Goal: Task Accomplishment & Management: Manage account settings

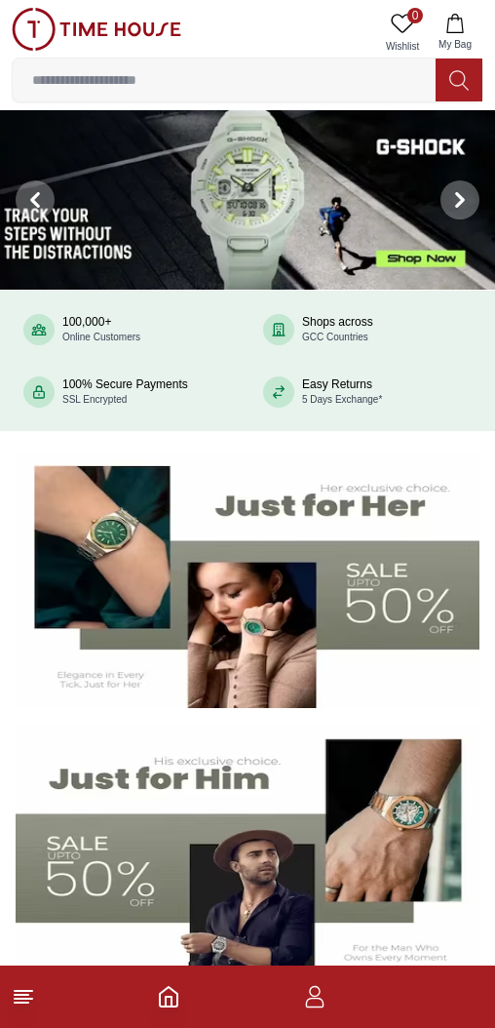
click at [172, 83] on input at bounding box center [224, 79] width 423 height 39
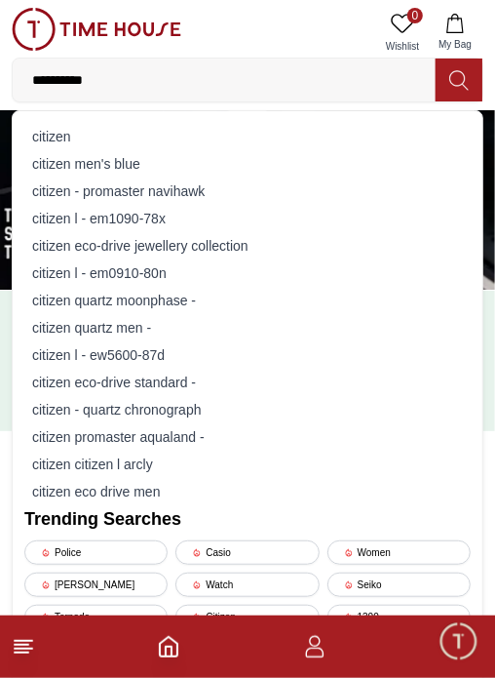
type input "**********"
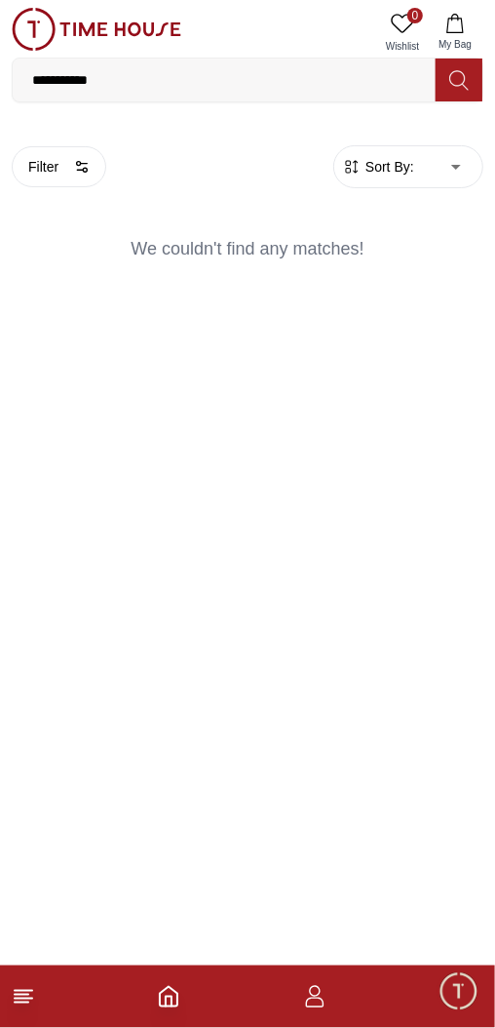
click at [120, 74] on input "**********" at bounding box center [224, 79] width 423 height 39
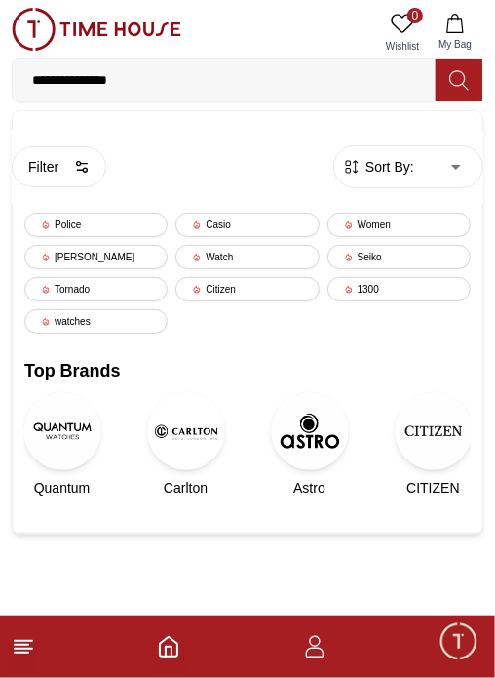
click at [80, 73] on input "**********" at bounding box center [224, 79] width 423 height 39
type input "**********"
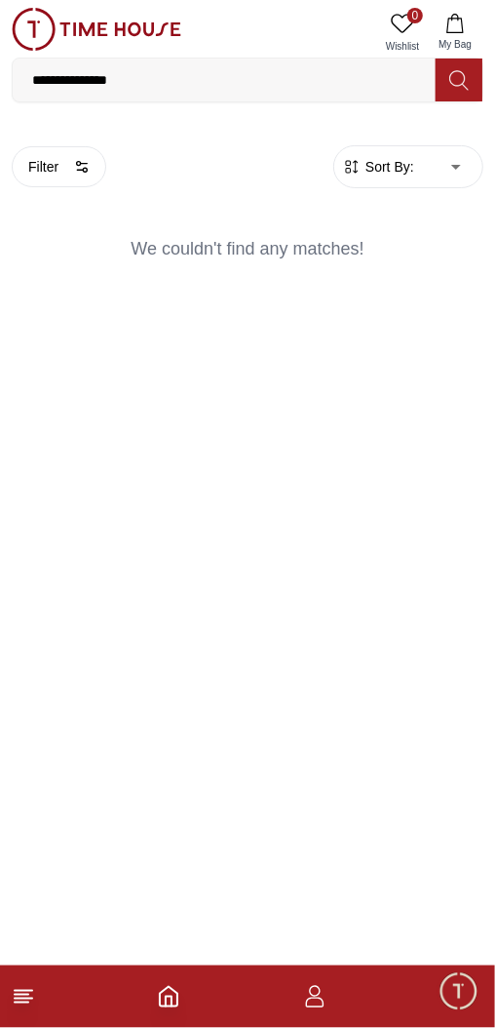
click at [140, 71] on input "**********" at bounding box center [224, 79] width 423 height 39
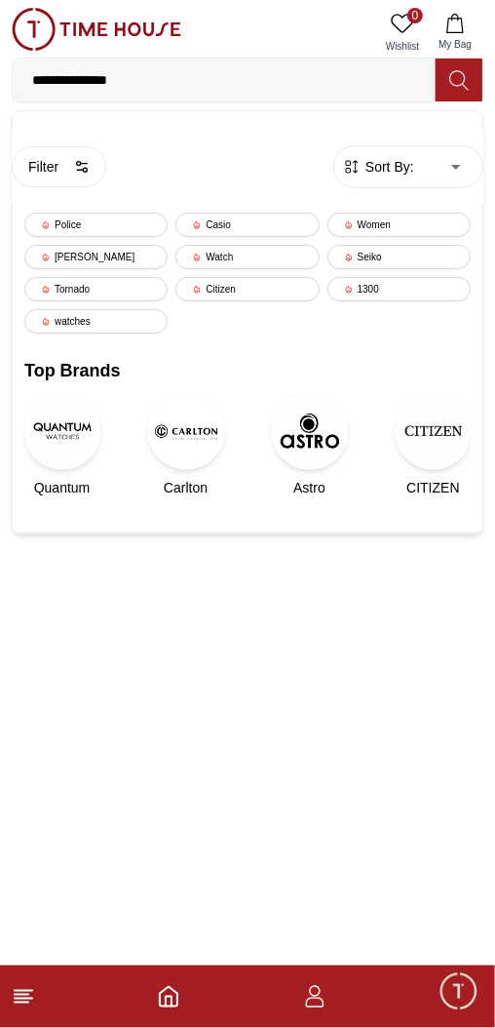
click at [438, 430] on img at bounding box center [434, 431] width 78 height 78
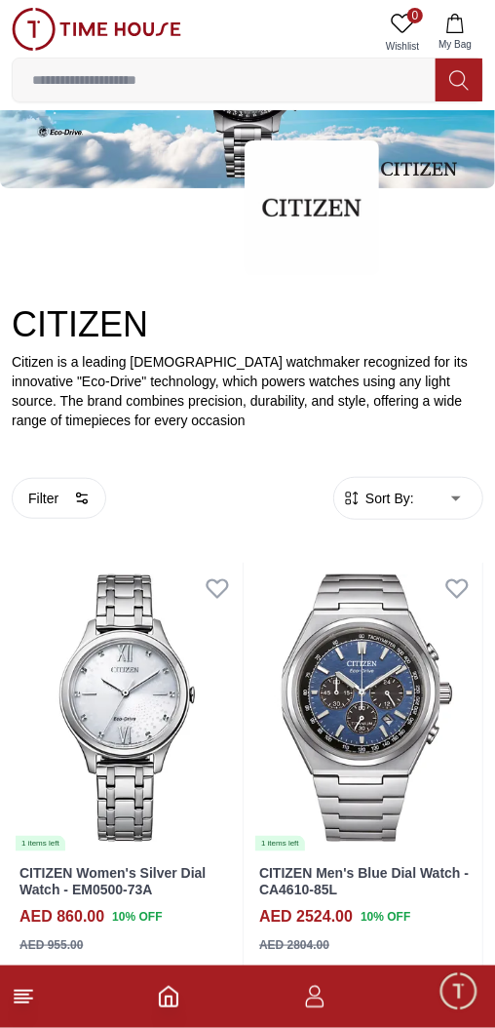
scroll to position [116, 0]
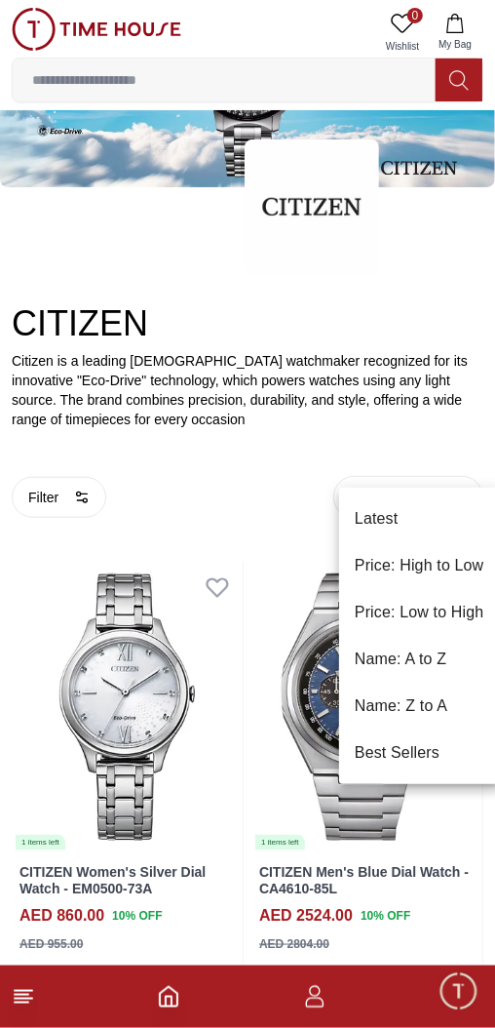
click at [33, 648] on div at bounding box center [247, 514] width 495 height 1028
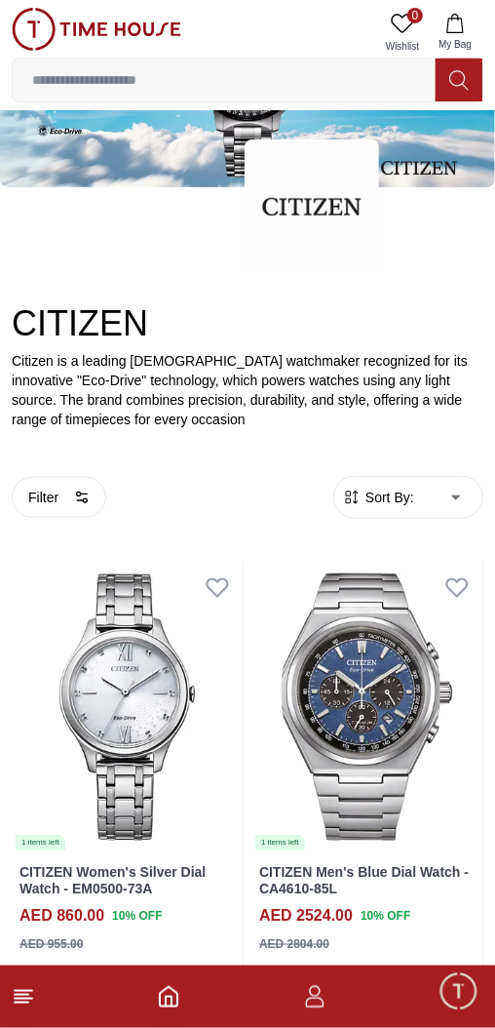
click at [462, 1002] on span "Minimize live chat window" at bounding box center [458, 990] width 57 height 57
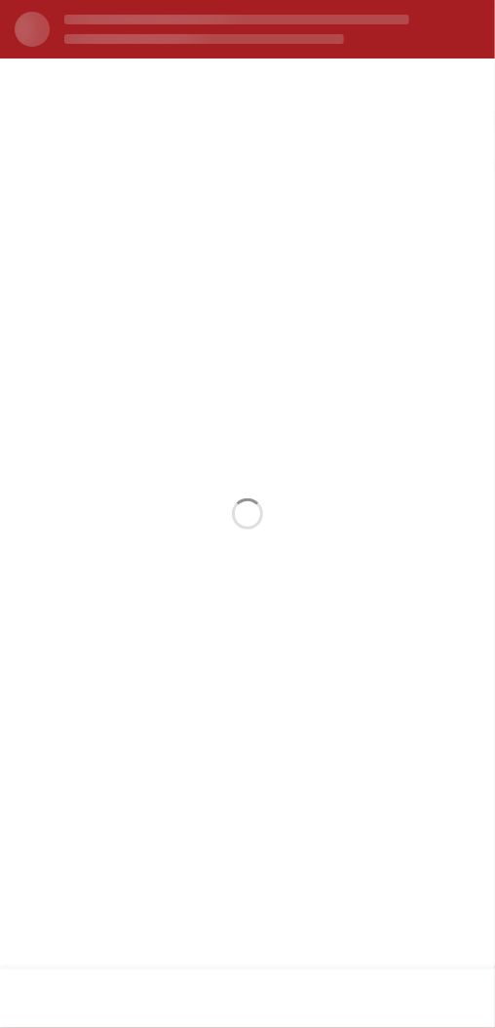
scroll to position [0, 0]
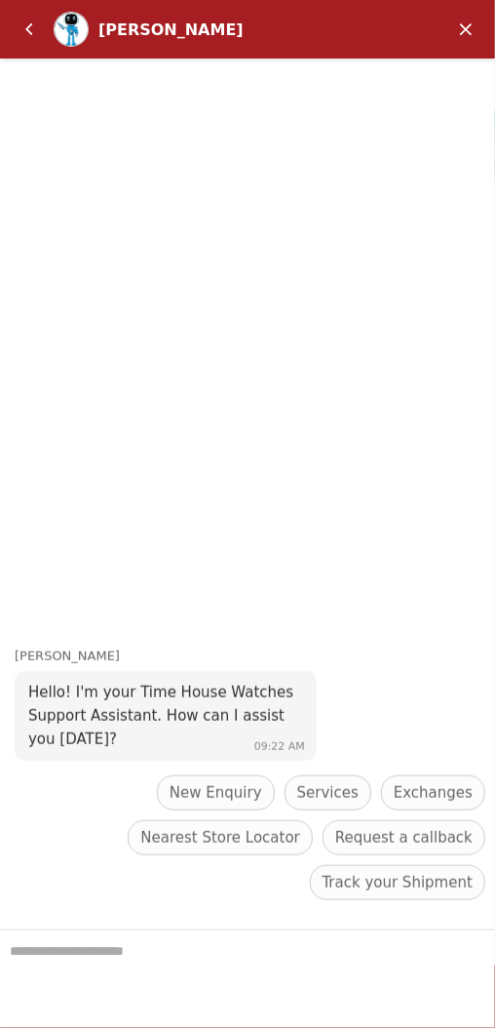
click at [36, 27] on em "Back" at bounding box center [29, 29] width 39 height 39
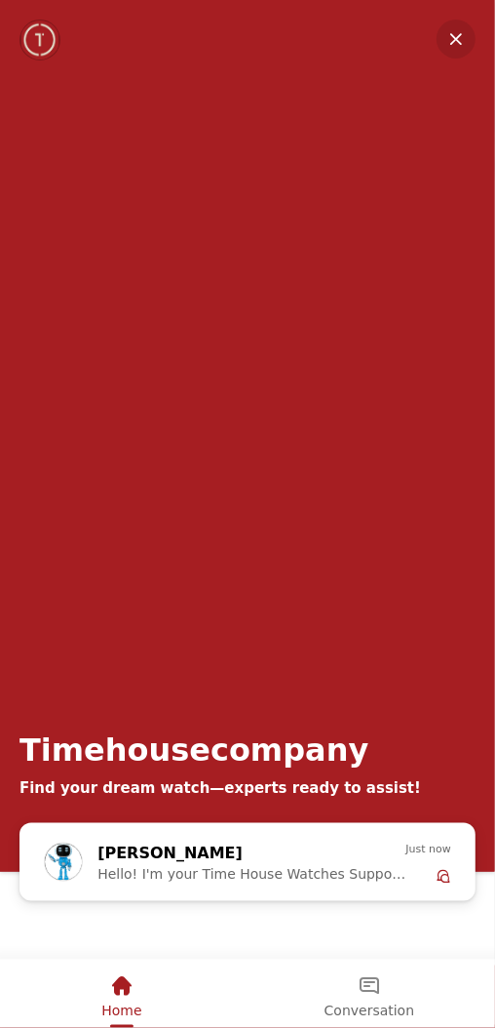
click at [112, 1005] on span "Home" at bounding box center [121, 1010] width 40 height 16
click at [447, 48] on em "Minimize" at bounding box center [456, 38] width 39 height 39
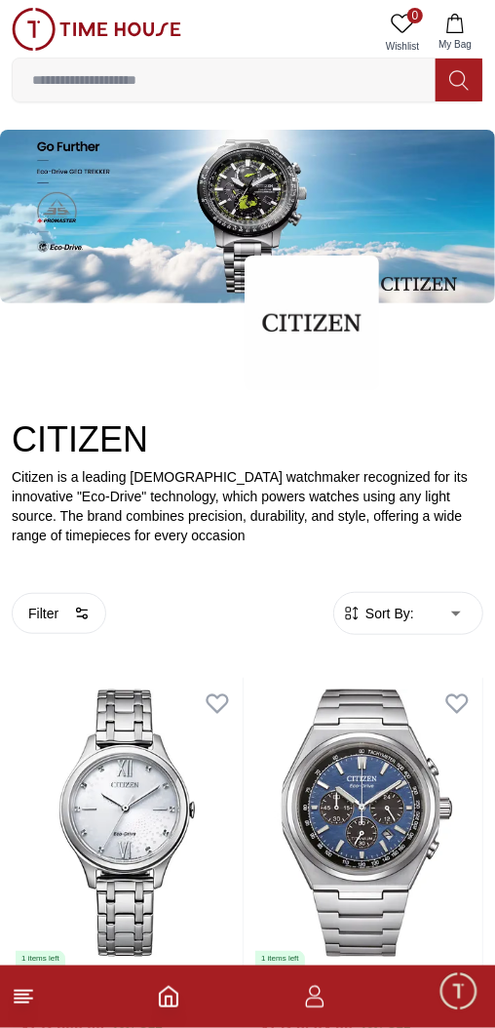
click at [39, 19] on img at bounding box center [97, 29] width 170 height 43
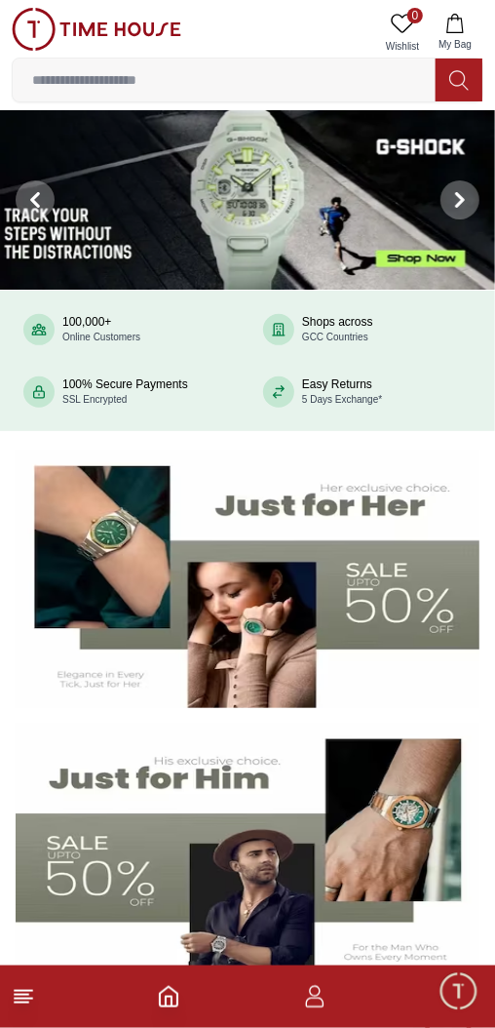
click at [319, 1002] on icon "button" at bounding box center [314, 996] width 23 height 23
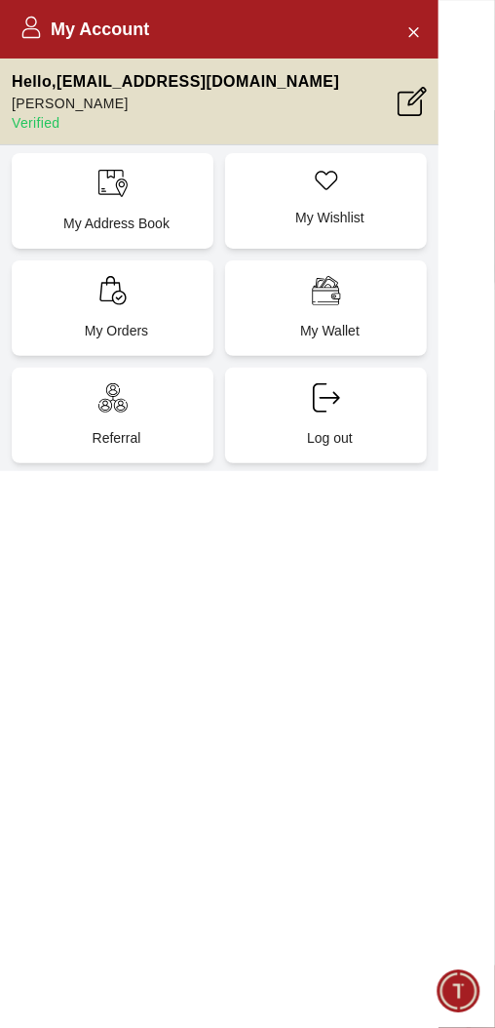
click at [103, 214] on p "My Address Book" at bounding box center [116, 223] width 178 height 19
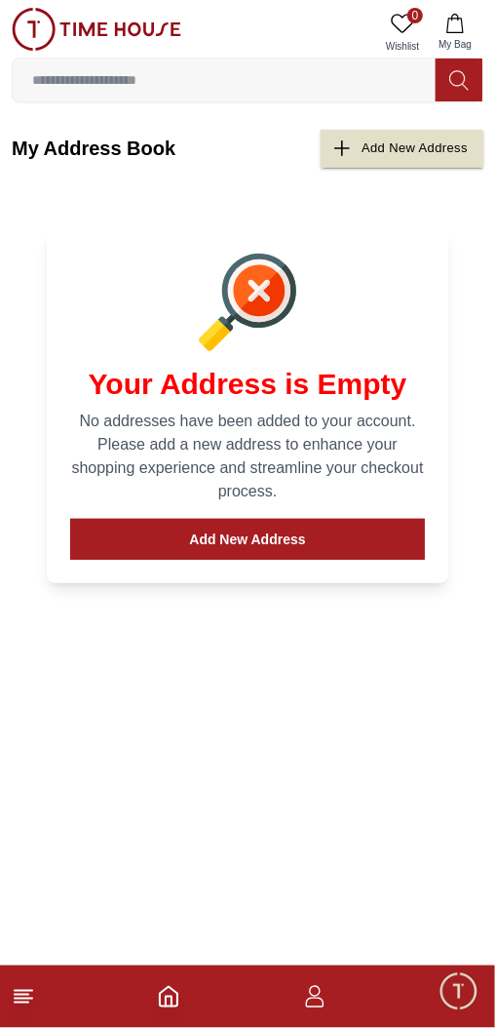
click at [382, 153] on div "Add New Address" at bounding box center [415, 148] width 106 height 22
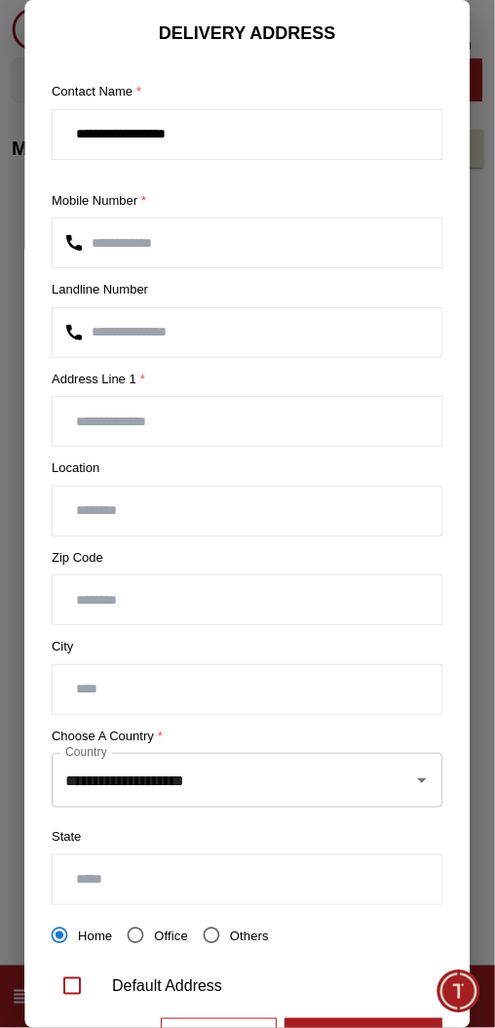
click at [412, 768] on icon "Open" at bounding box center [422, 779] width 23 height 23
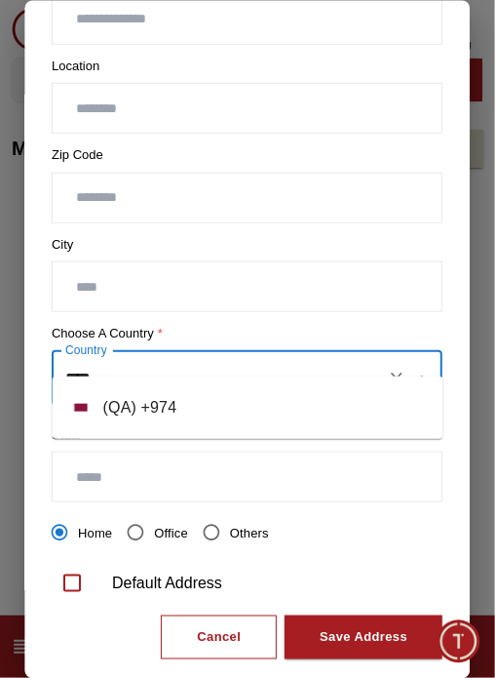
click at [109, 403] on li "( QA ) + 974" at bounding box center [248, 407] width 391 height 47
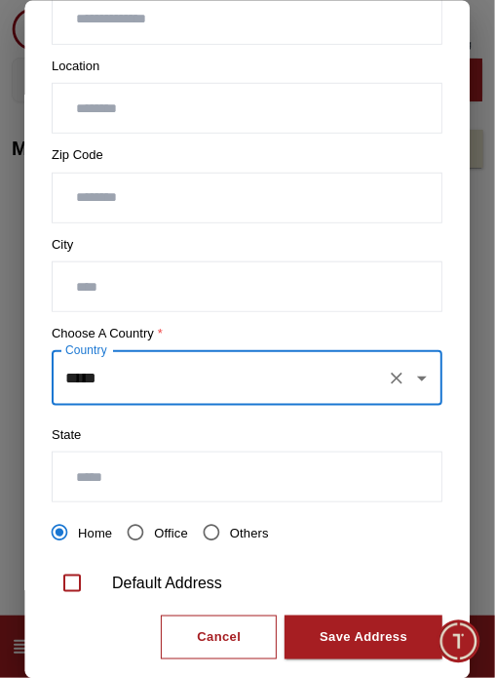
type input "*****"
click at [382, 626] on div "Save Address" at bounding box center [365, 637] width 88 height 22
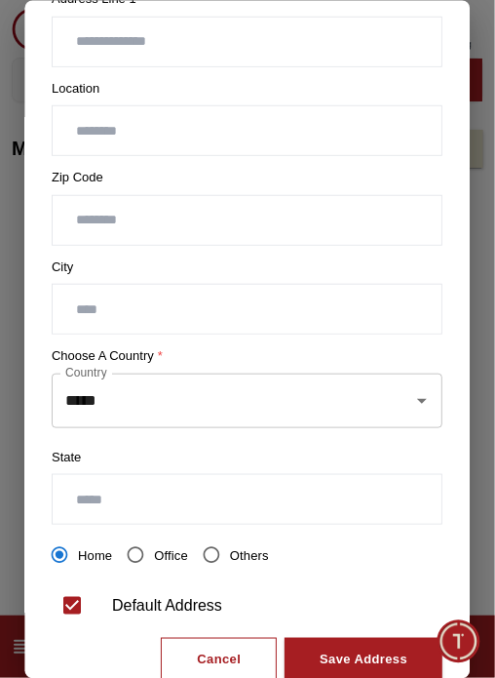
scroll to position [53, 0]
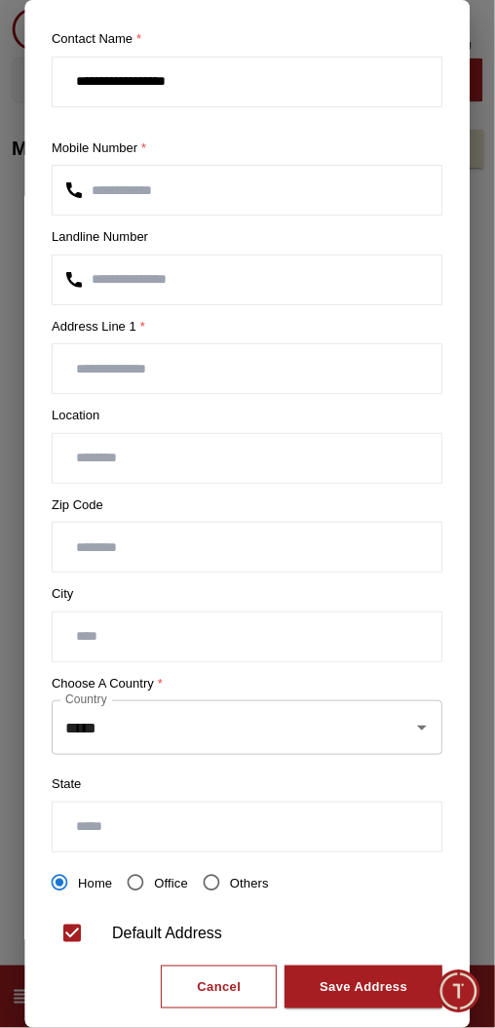
click at [395, 967] on button "Save Address" at bounding box center [365, 987] width 158 height 44
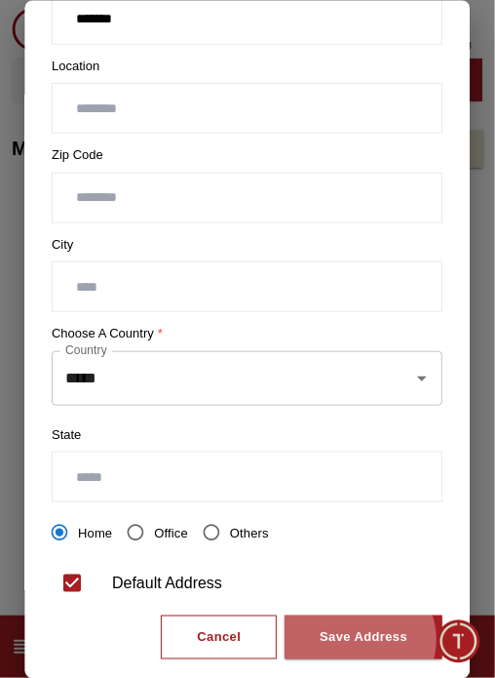
type input "*******"
click at [375, 626] on div "Save Address" at bounding box center [365, 637] width 88 height 22
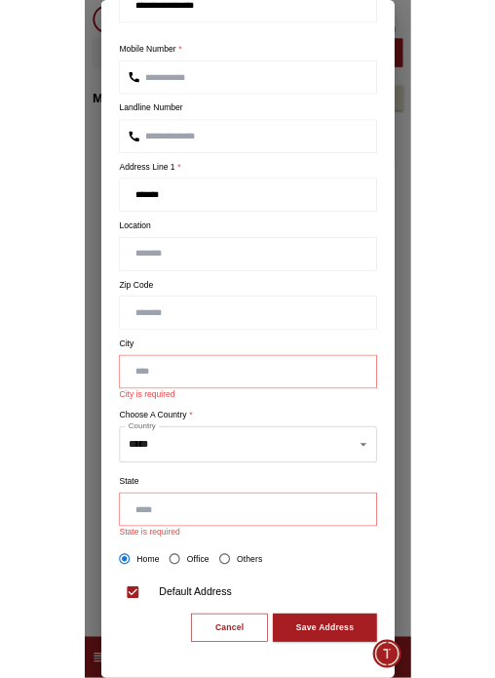
scroll to position [86, 0]
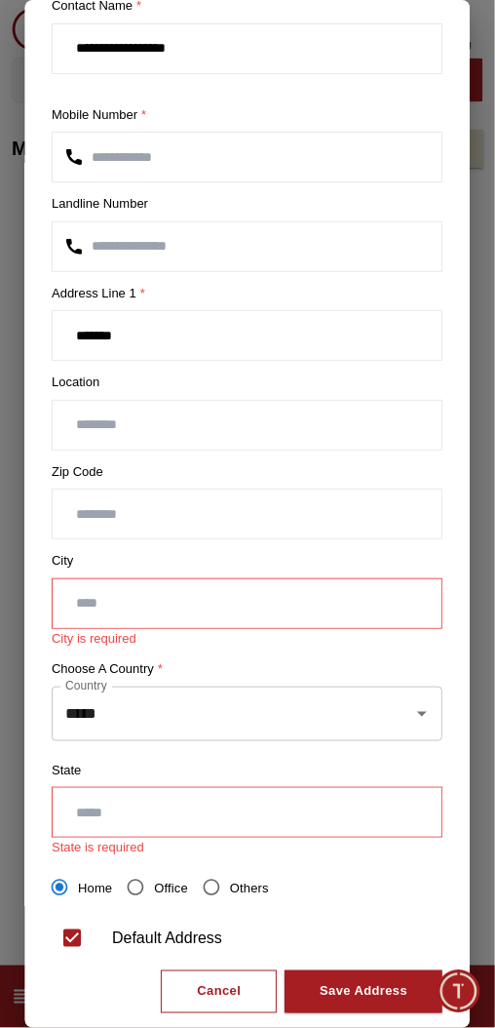
click at [80, 579] on input "text" at bounding box center [247, 603] width 389 height 49
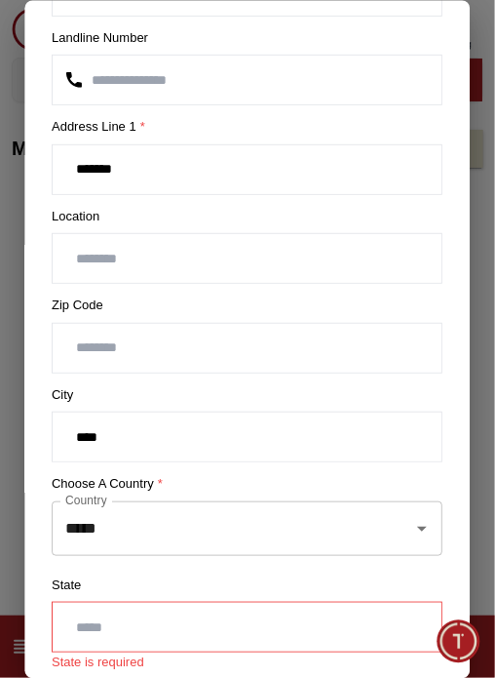
scroll to position [253, 0]
type input "****"
click at [77, 602] on input "text" at bounding box center [247, 626] width 389 height 49
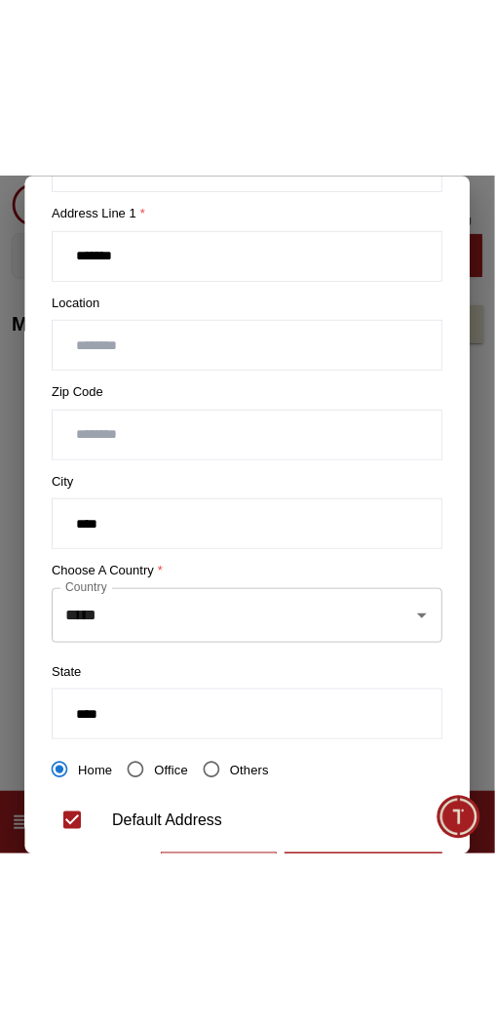
scroll to position [403, 0]
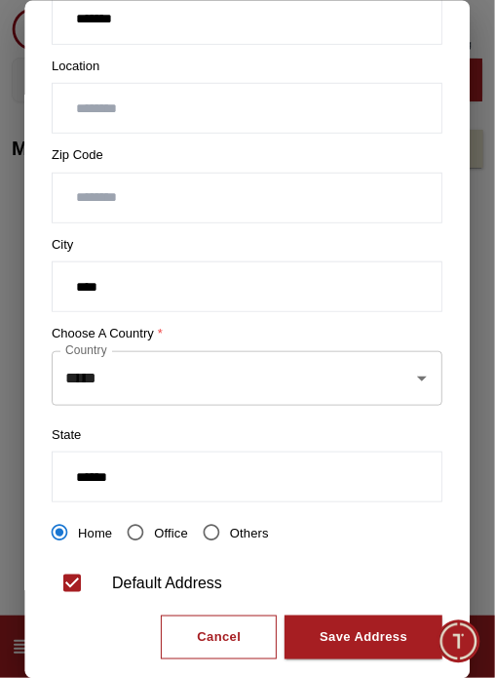
type input "*****"
click at [400, 626] on div "Save Address" at bounding box center [365, 637] width 88 height 22
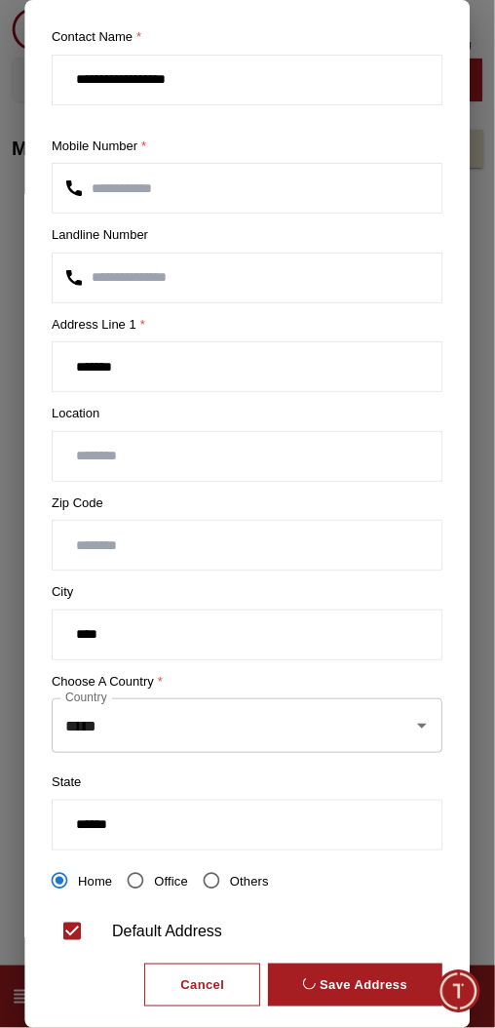
scroll to position [0, 0]
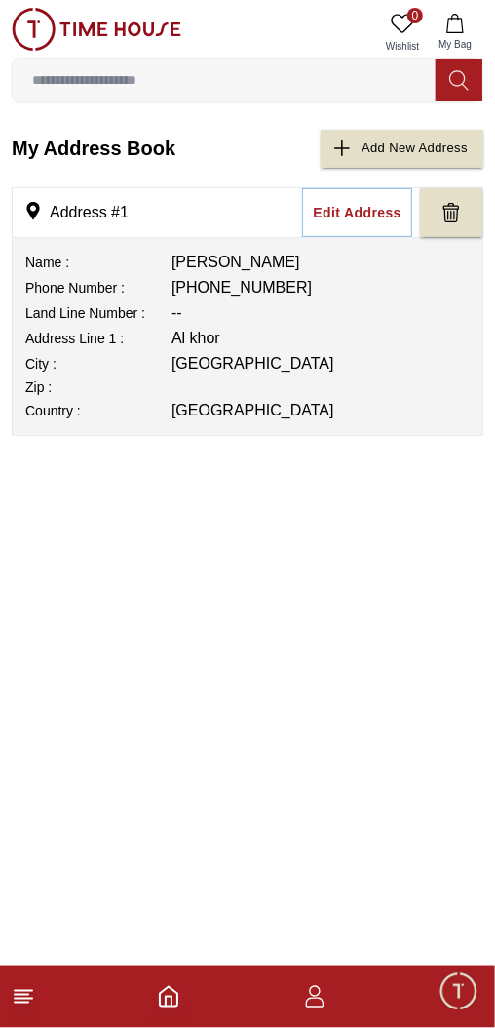
click at [178, 1004] on icon "Home" at bounding box center [168, 996] width 23 height 23
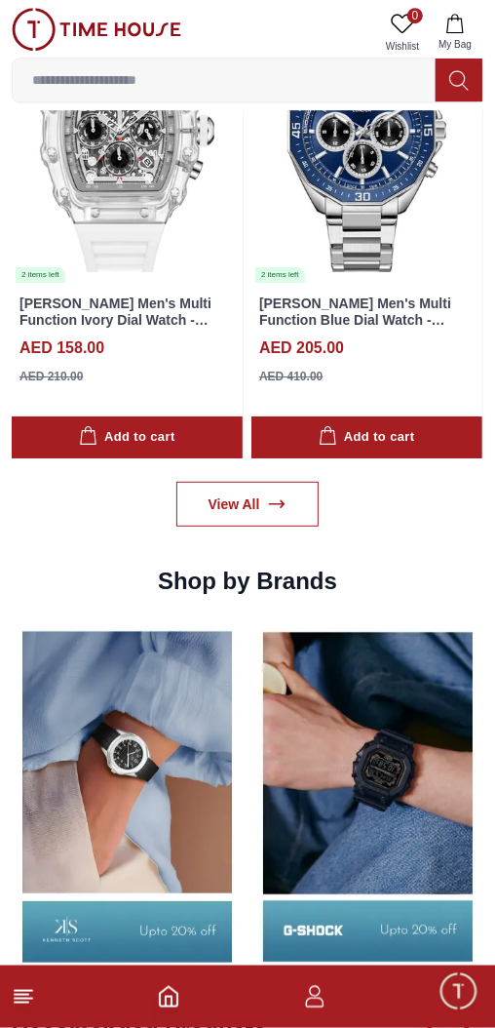
scroll to position [2056, 0]
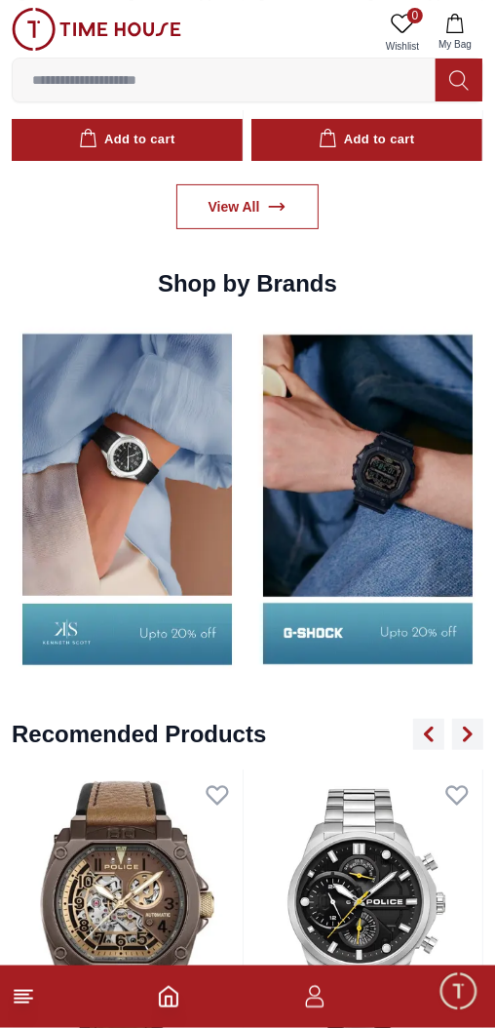
click at [313, 1005] on icon "button" at bounding box center [314, 996] width 23 height 23
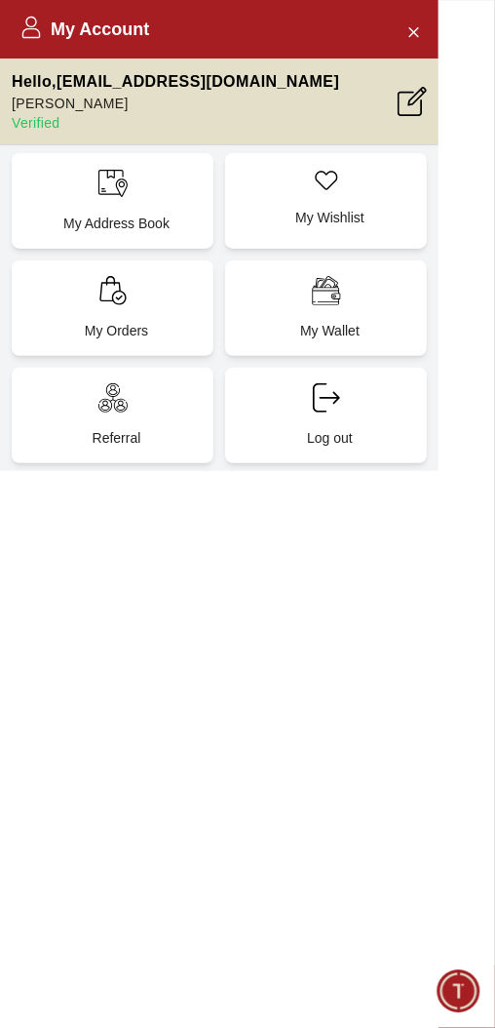
click at [173, 1021] on div "My Account Hello , [PERSON_NAME][EMAIL_ADDRESS][DOMAIN_NAME] [PERSON_NAME] Veri…" at bounding box center [219, 514] width 439 height 1028
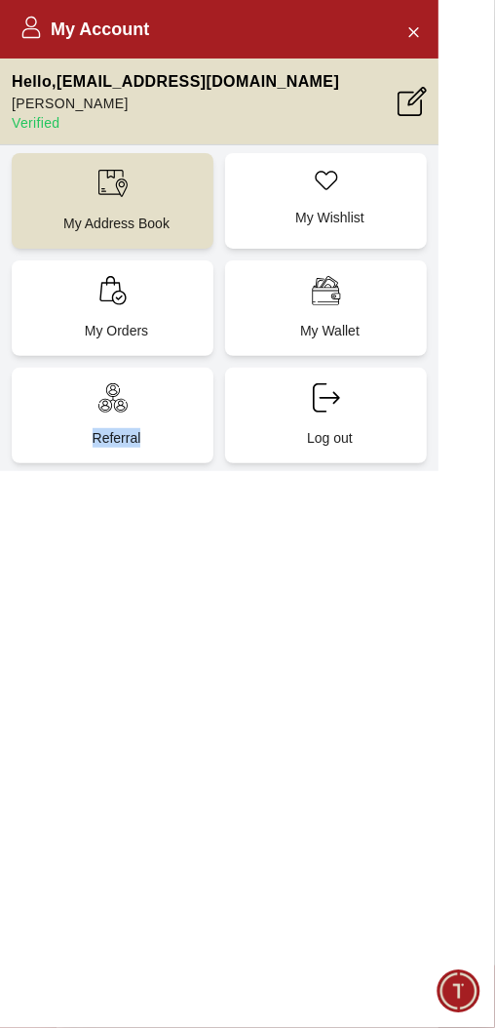
click at [39, 97] on p "[PERSON_NAME]" at bounding box center [176, 103] width 328 height 19
click at [27, 120] on p "Verified" at bounding box center [176, 122] width 328 height 19
click at [50, 97] on p "[PERSON_NAME]" at bounding box center [176, 103] width 328 height 19
click at [421, 42] on button "Close Account" at bounding box center [413, 31] width 31 height 31
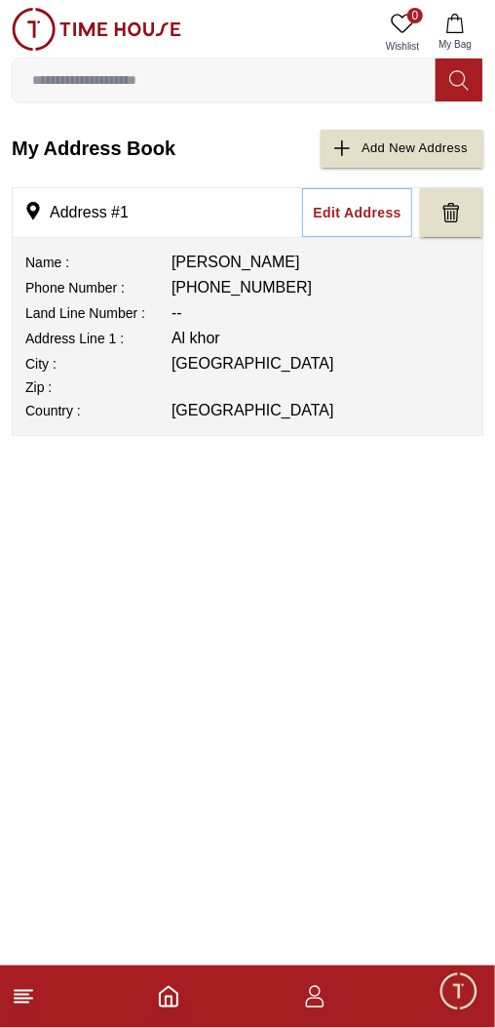
click at [33, 1001] on icon at bounding box center [23, 996] width 23 height 23
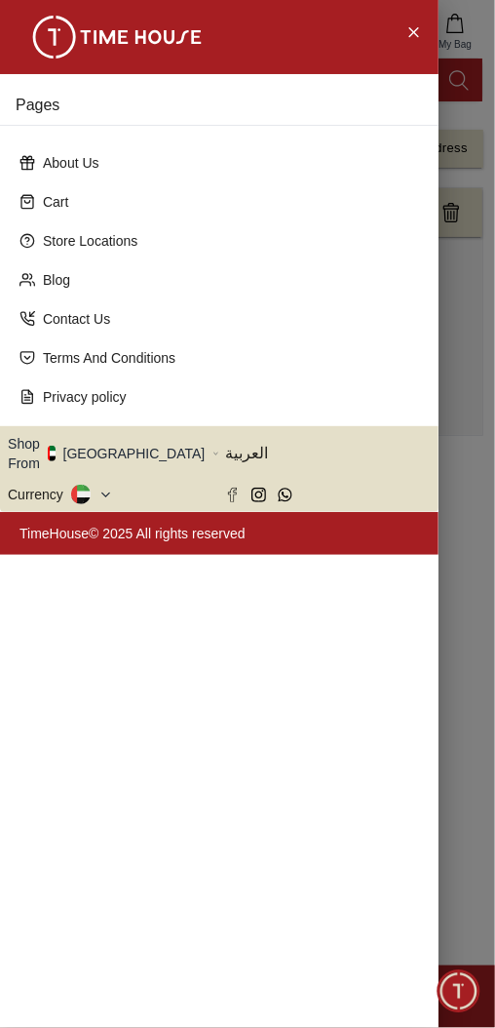
click at [98, 487] on icon at bounding box center [105, 494] width 15 height 15
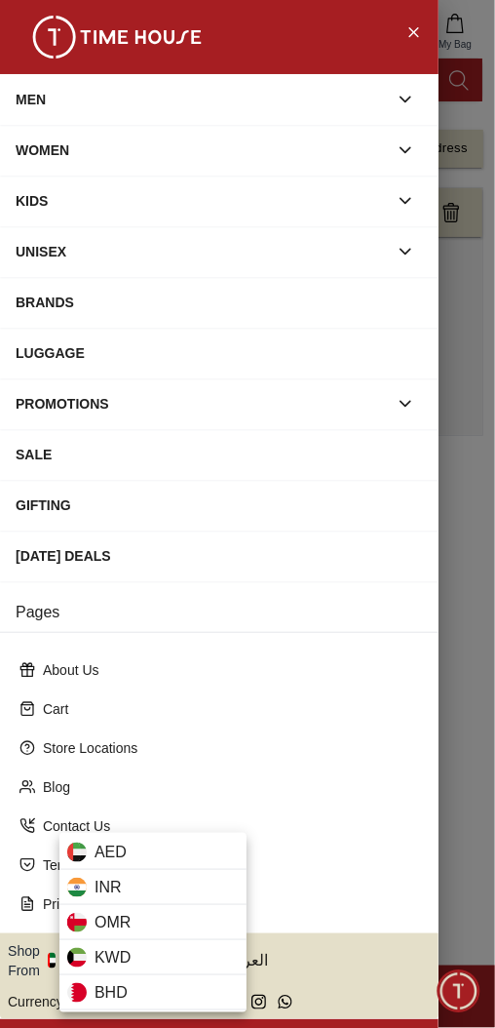
click at [27, 486] on div at bounding box center [247, 514] width 495 height 1028
